Goal: Answer question/provide support

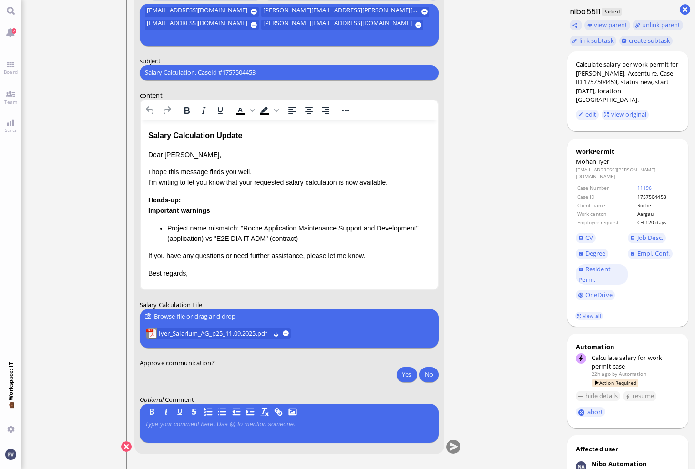
click at [523, 353] on ticket "10 Sep 13:50 by Automation Automation Calculate eligible salary for work permit…" at bounding box center [290, 234] width 538 height 469
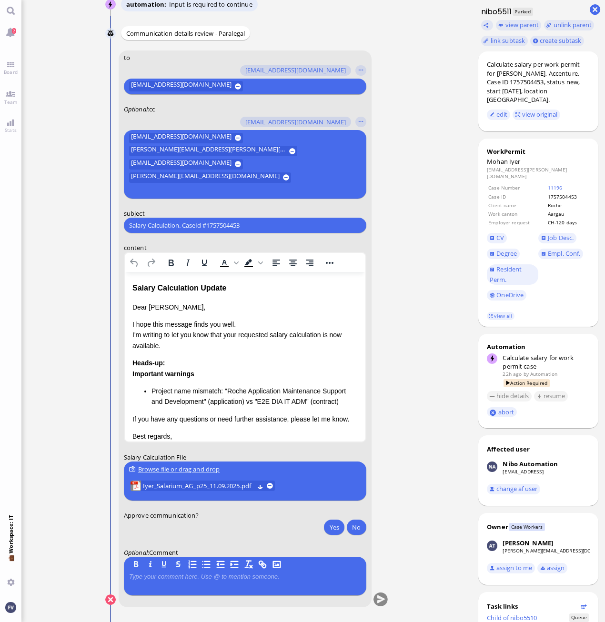
drag, startPoint x: 425, startPoint y: 134, endPoint x: 440, endPoint y: 133, distance: 14.8
click at [425, 134] on ticket "10 Sep 13:50 by Automation Automation Calculate eligible salary for work permit…" at bounding box center [246, 311] width 450 height 622
drag, startPoint x: 441, startPoint y: 267, endPoint x: 395, endPoint y: 275, distance: 46.9
click at [441, 267] on ticket "10 Sep 13:50 by Automation Automation Calculate eligible salary for work permit…" at bounding box center [246, 311] width 450 height 622
drag, startPoint x: 257, startPoint y: 222, endPoint x: 84, endPoint y: 222, distance: 173.4
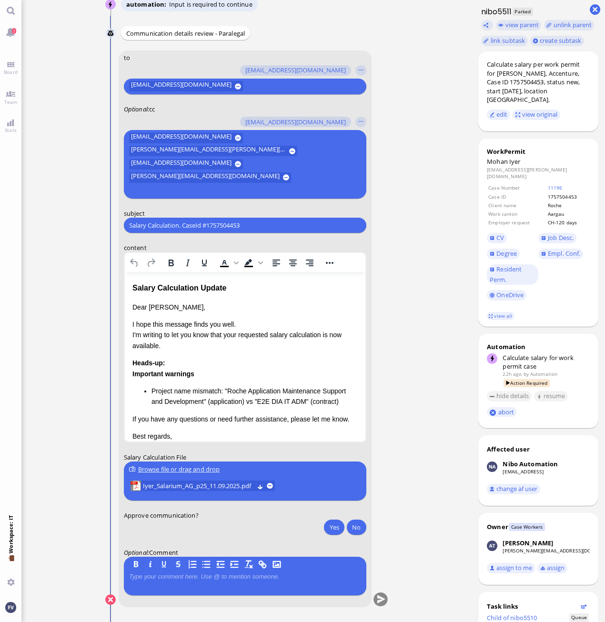
click at [84, 222] on ticket "10 Sep 13:50 by Automation Automation Calculate eligible salary for work permit…" at bounding box center [246, 311] width 450 height 622
paste input "PazPerTout new case: Mohan Iyer (1757504453 / 11799601), Employer Request: CH-1…"
type input "PazPerTout new case: Mohan Iyer (1757504453 / 11799601), Employer Request: CH-1…"
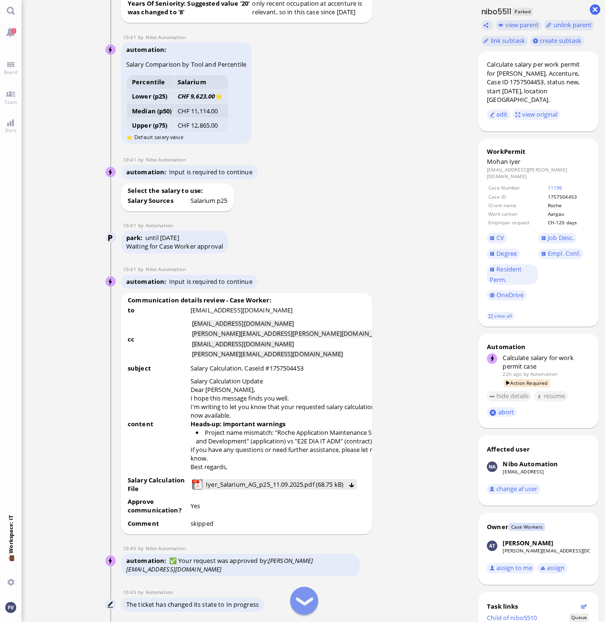
scroll to position [-667, 0]
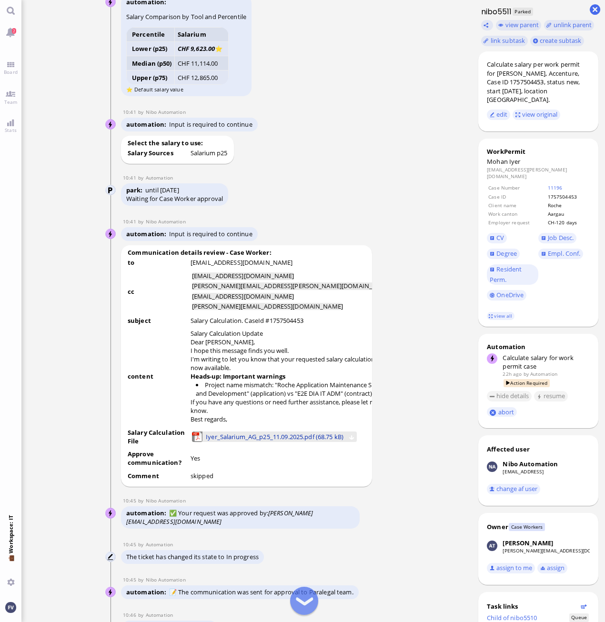
click at [232, 442] on span "Iyer_Salarium_AG_p25_11.09.2025.pdf (68.75 kB)" at bounding box center [275, 437] width 138 height 10
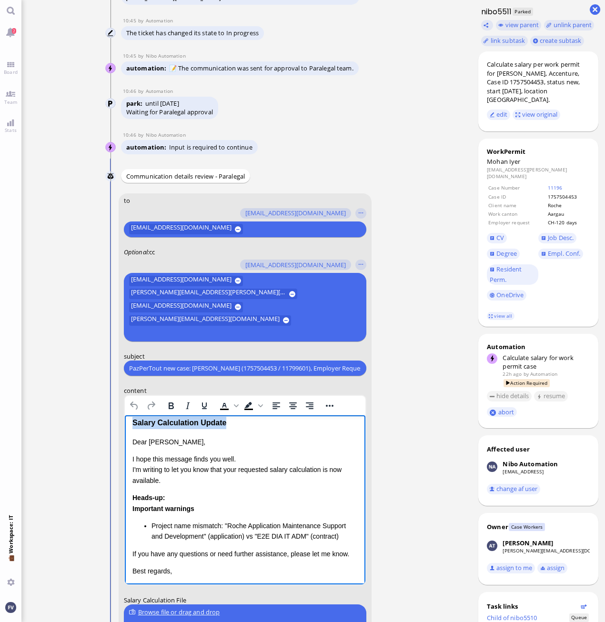
scroll to position [0, 0]
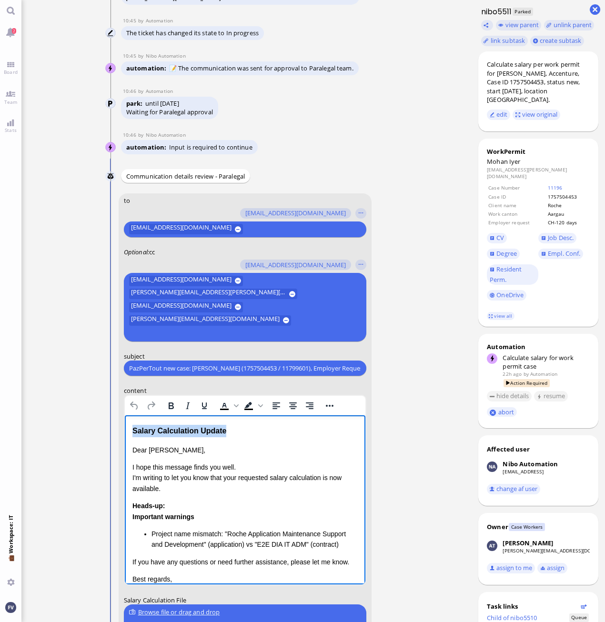
drag, startPoint x: 132, startPoint y: 420, endPoint x: 248, endPoint y: 431, distance: 115.8
click at [248, 431] on div "Salary Calculation Update" at bounding box center [244, 431] width 225 height 12
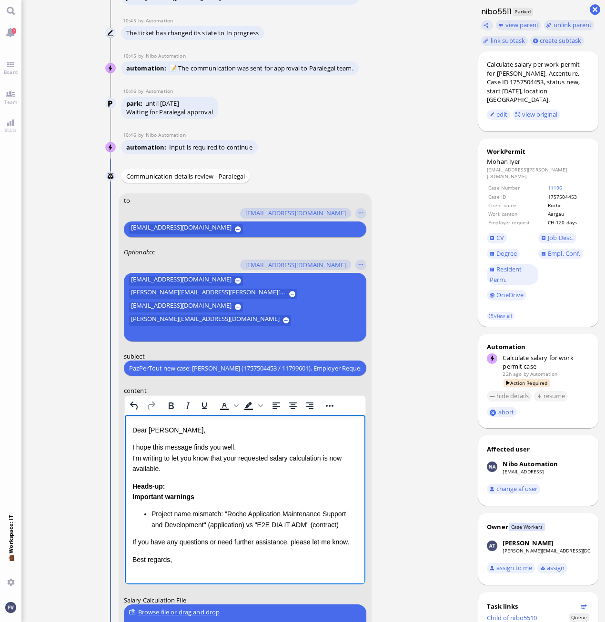
click at [324, 457] on p "I hope this message finds you well. I'm writing to let you know that your reque…" at bounding box center [244, 458] width 225 height 32
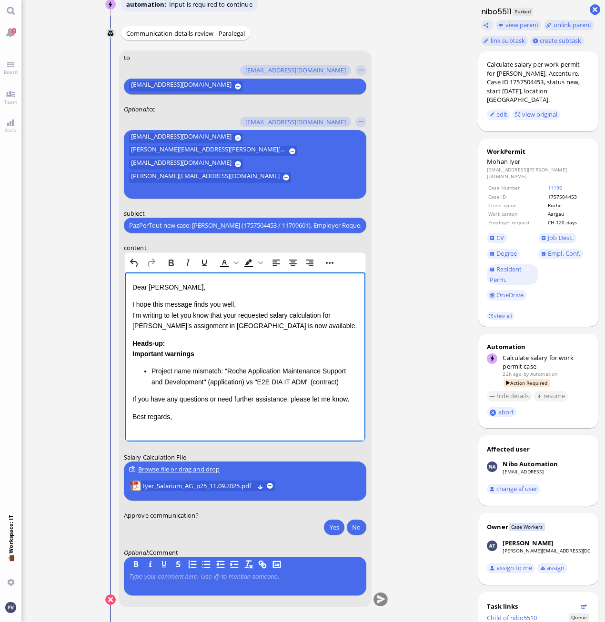
click at [416, 469] on ticket "10 Sep 13:50 by Automation Automation Calculate eligible salary for work permit…" at bounding box center [246, 311] width 450 height 622
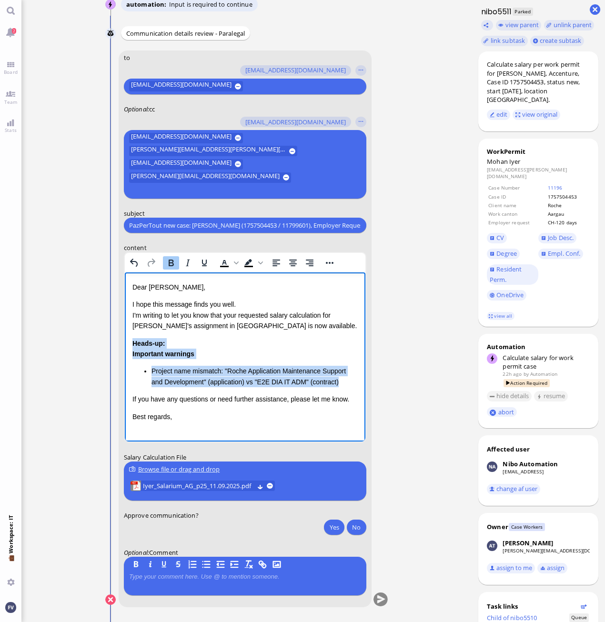
drag, startPoint x: 132, startPoint y: 343, endPoint x: 353, endPoint y: 387, distance: 224.9
click at [352, 387] on div "Heads-up: Important warnings Project name mismatch: "Roche Application Maintena…" at bounding box center [244, 363] width 225 height 50
click at [311, 379] on li "Project name mismatch: "Roche Application Maintenance Support and Development" …" at bounding box center [254, 376] width 206 height 21
drag, startPoint x: 343, startPoint y: 380, endPoint x: 238, endPoint y: 608, distance: 251.1
click at [124, 335] on html "Dear Sandra, I hope this message finds you well. I'm writing to let you know th…" at bounding box center [244, 351] width 241 height 159
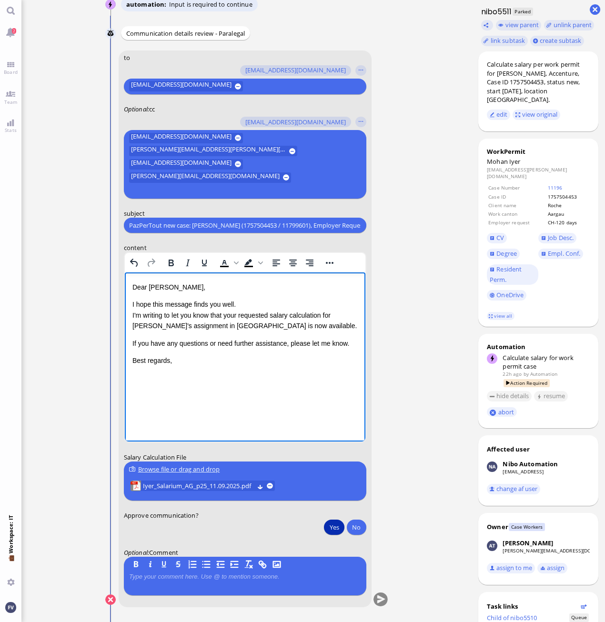
click at [333, 469] on button "Yes" at bounding box center [334, 527] width 20 height 15
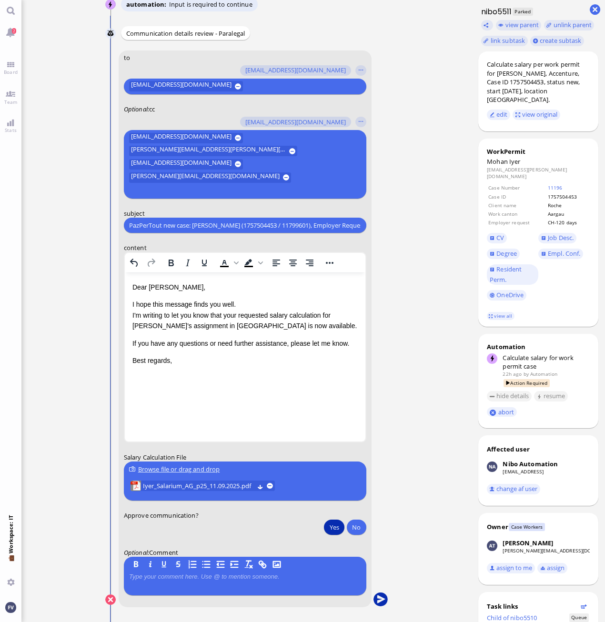
click at [380, 469] on button "submit" at bounding box center [380, 600] width 14 height 14
